Goal: Book appointment/travel/reservation

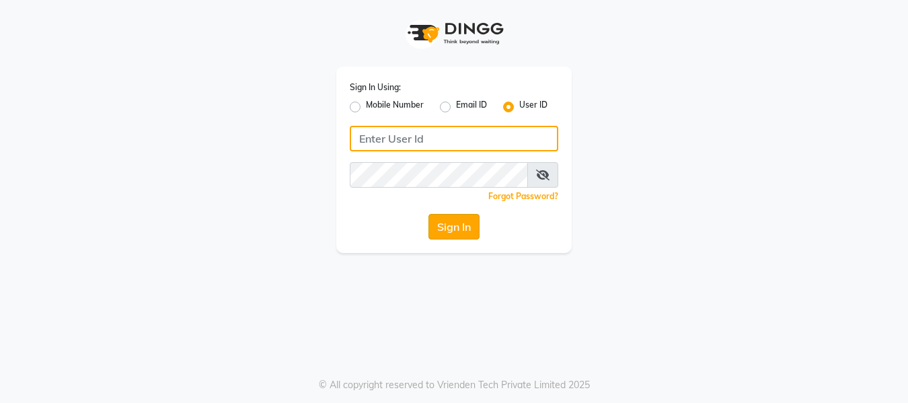
type input "snobsalon"
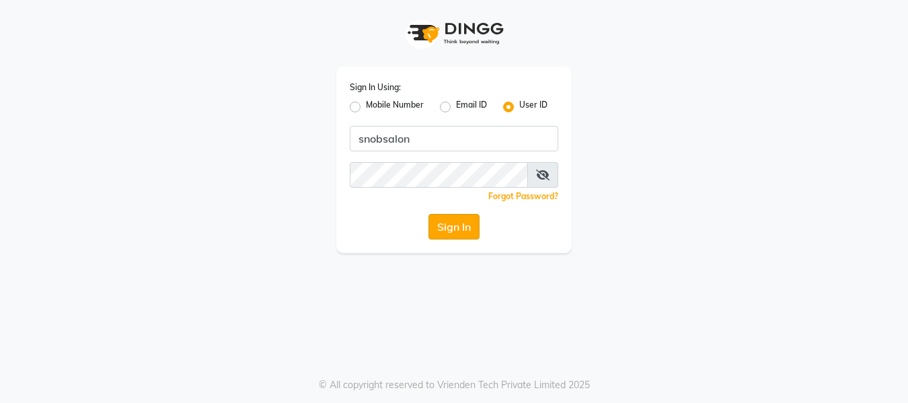
click at [451, 230] on button "Sign In" at bounding box center [453, 227] width 51 height 26
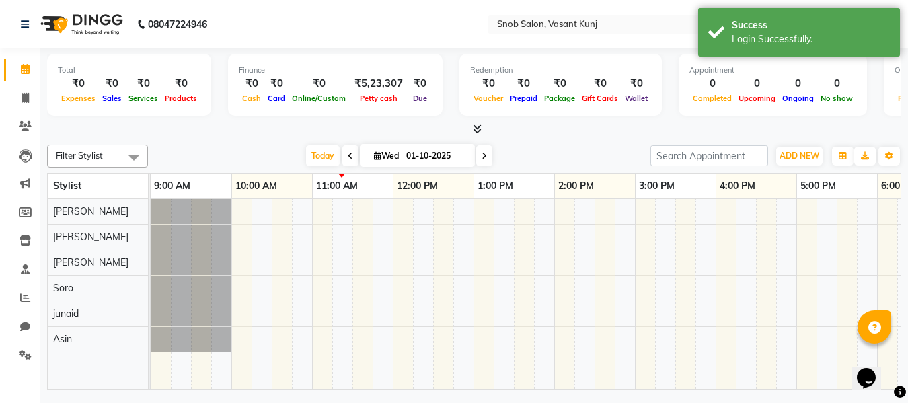
click at [350, 159] on span at bounding box center [350, 155] width 16 height 21
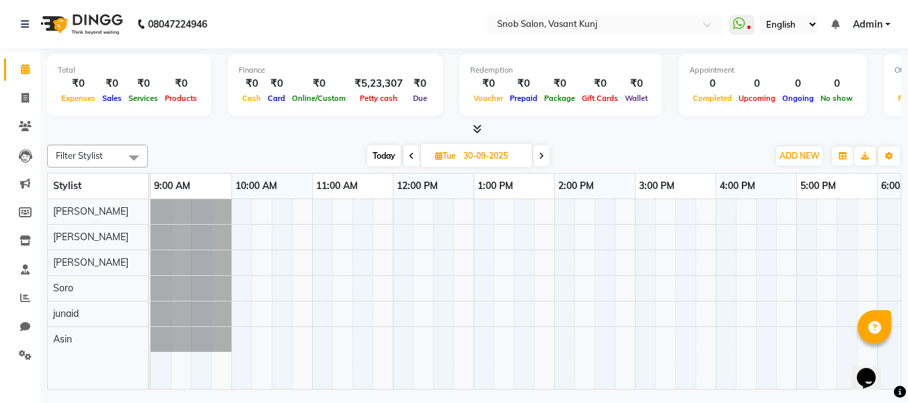
click at [542, 152] on icon at bounding box center [541, 156] width 5 height 8
type input "01-10-2025"
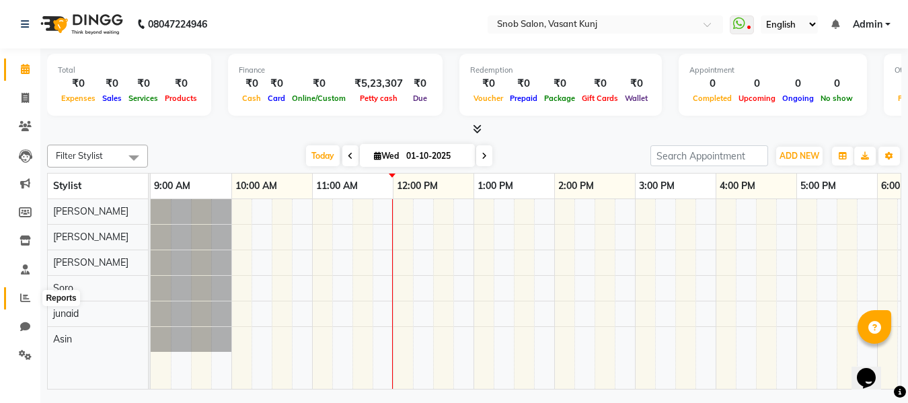
click at [23, 301] on icon at bounding box center [25, 298] width 10 height 10
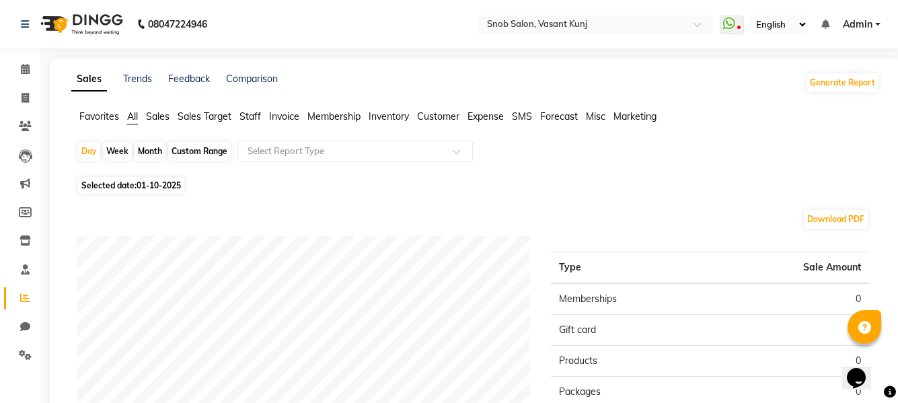
click at [161, 150] on div "Month" at bounding box center [150, 151] width 31 height 19
select select "10"
select select "2025"
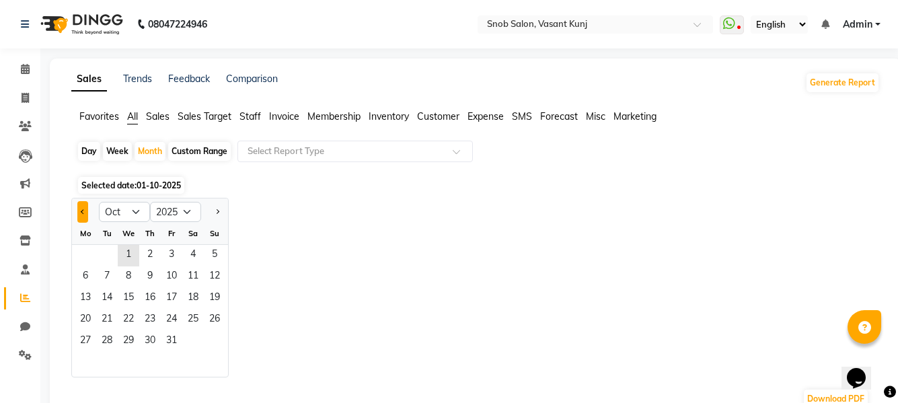
click at [82, 211] on span "Previous month" at bounding box center [83, 211] width 5 height 5
select select "9"
click at [81, 250] on span "1" at bounding box center [86, 256] width 22 height 22
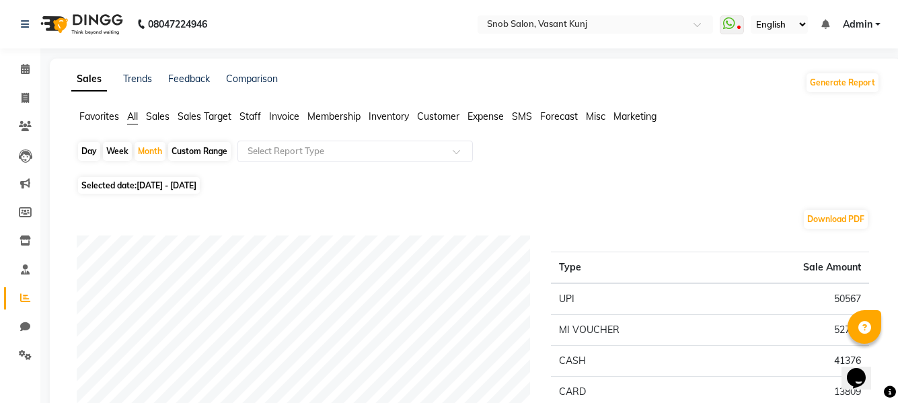
click at [88, 147] on div "Day" at bounding box center [89, 151] width 22 height 19
select select "9"
select select "2025"
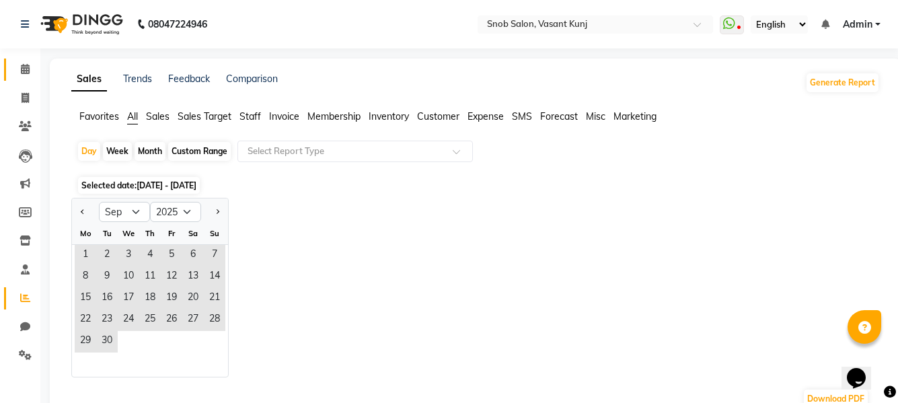
click at [31, 77] on link "Calendar" at bounding box center [20, 70] width 32 height 22
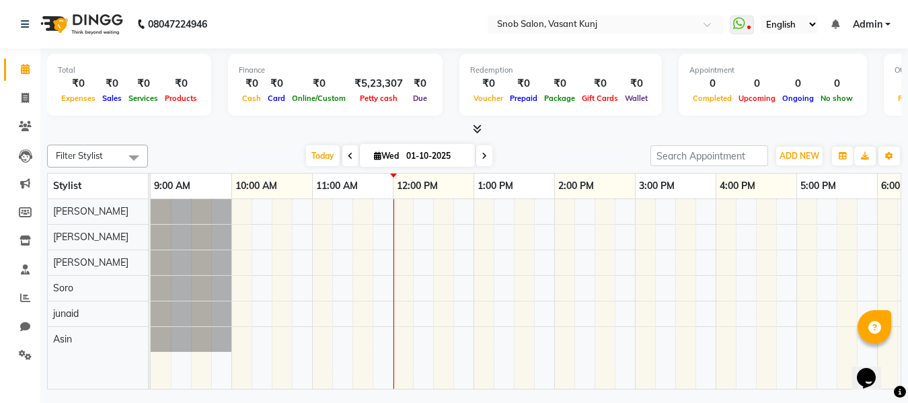
click at [382, 287] on div at bounding box center [675, 294] width 1049 height 190
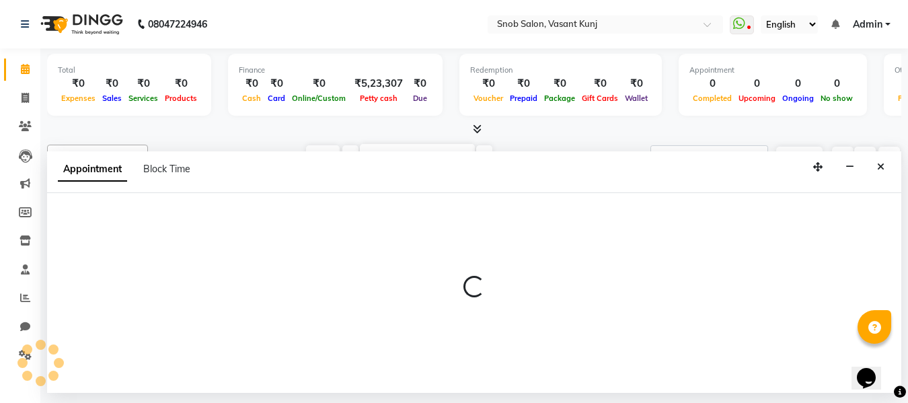
select select "78277"
select select "705"
select select "tentative"
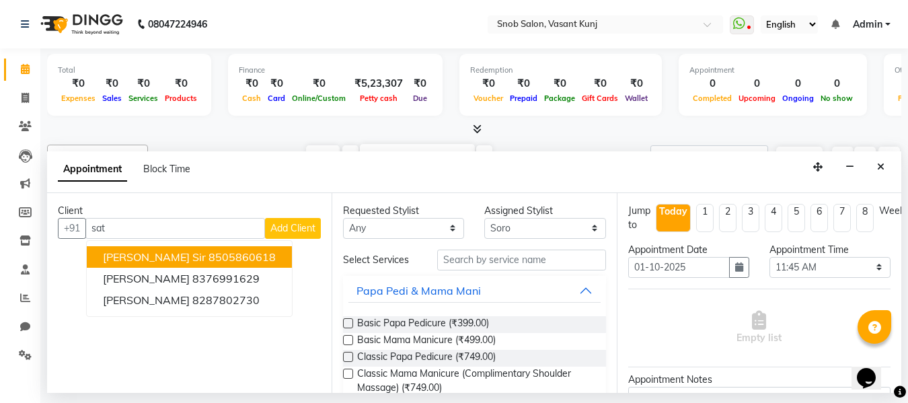
click at [237, 257] on button "[PERSON_NAME] Sir 8505860618" at bounding box center [189, 257] width 205 height 22
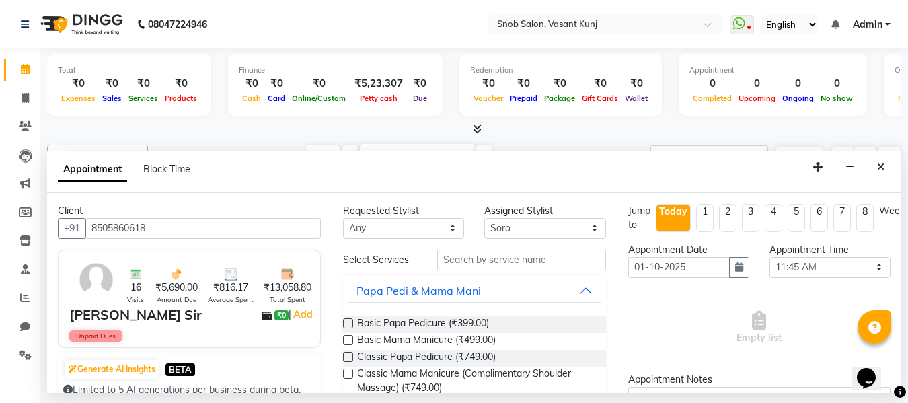
type input "8505860618"
click at [527, 258] on input "text" at bounding box center [521, 260] width 168 height 21
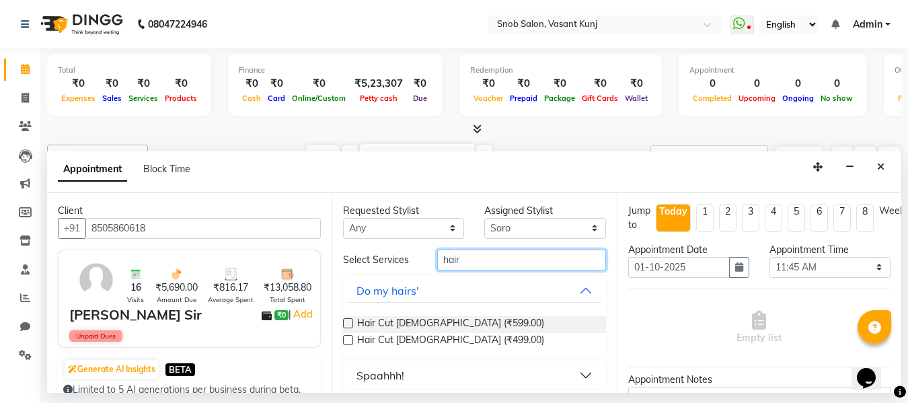
type input "hair"
click at [486, 342] on div "Hair Cut [DEMOGRAPHIC_DATA] (₹499.00)" at bounding box center [474, 341] width 262 height 17
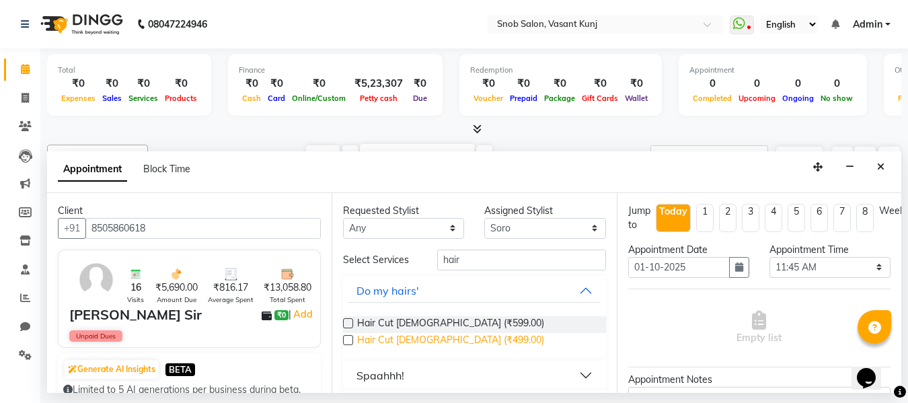
click at [427, 333] on span "Hair Cut [DEMOGRAPHIC_DATA] (₹499.00)" at bounding box center [450, 341] width 187 height 17
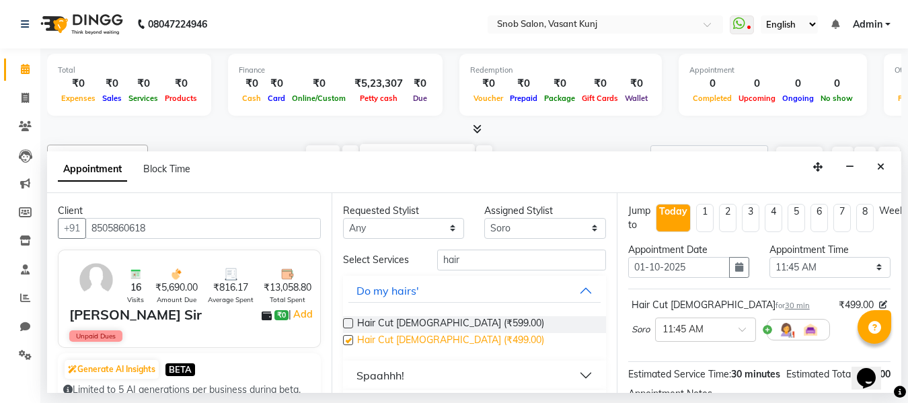
checkbox input "false"
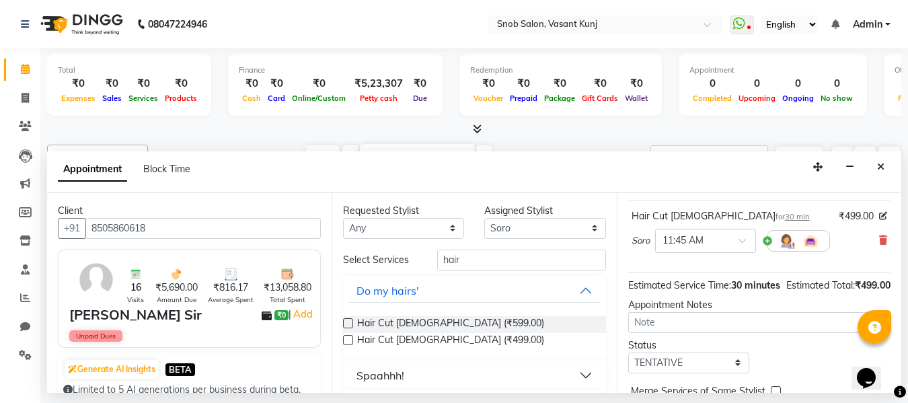
scroll to position [178, 0]
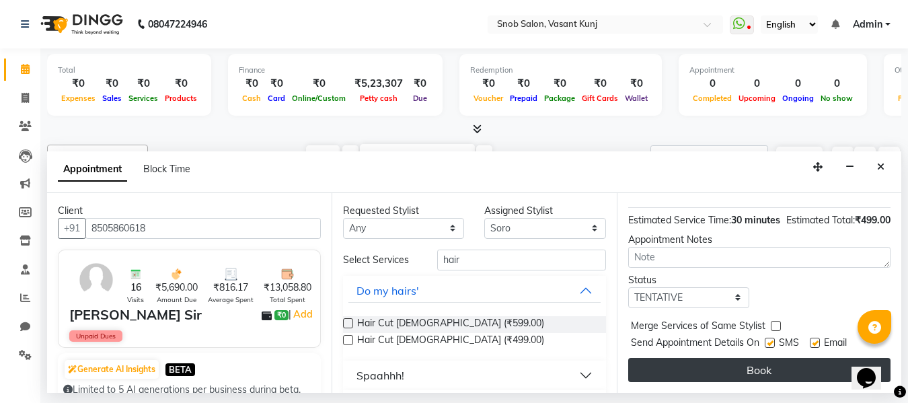
click at [751, 358] on button "Book" at bounding box center [759, 370] width 262 height 24
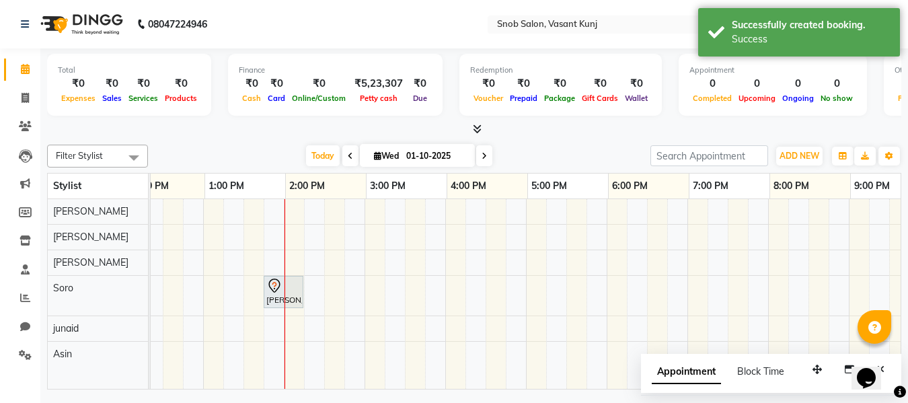
scroll to position [0, 22]
